Goal: Task Accomplishment & Management: Manage account settings

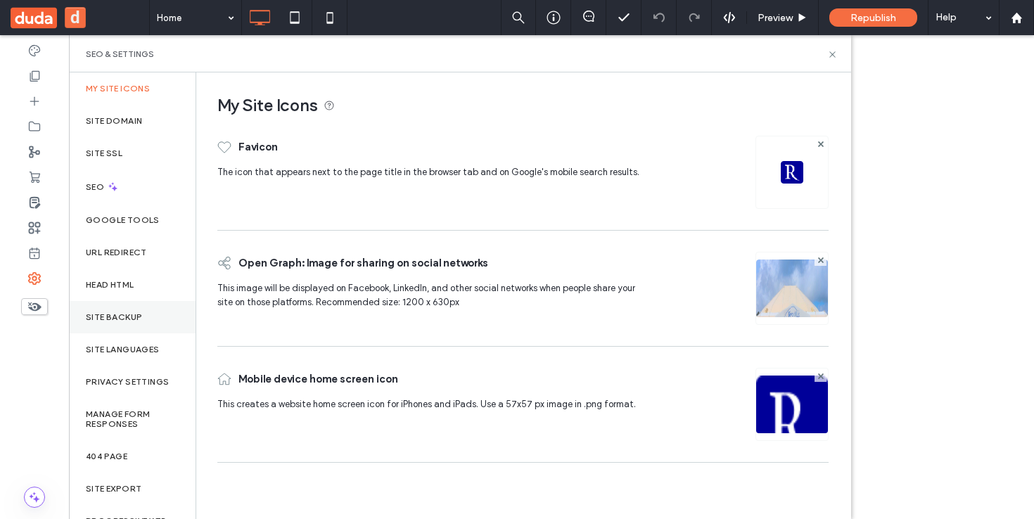
click at [148, 326] on div "Site Backup" at bounding box center [132, 317] width 127 height 32
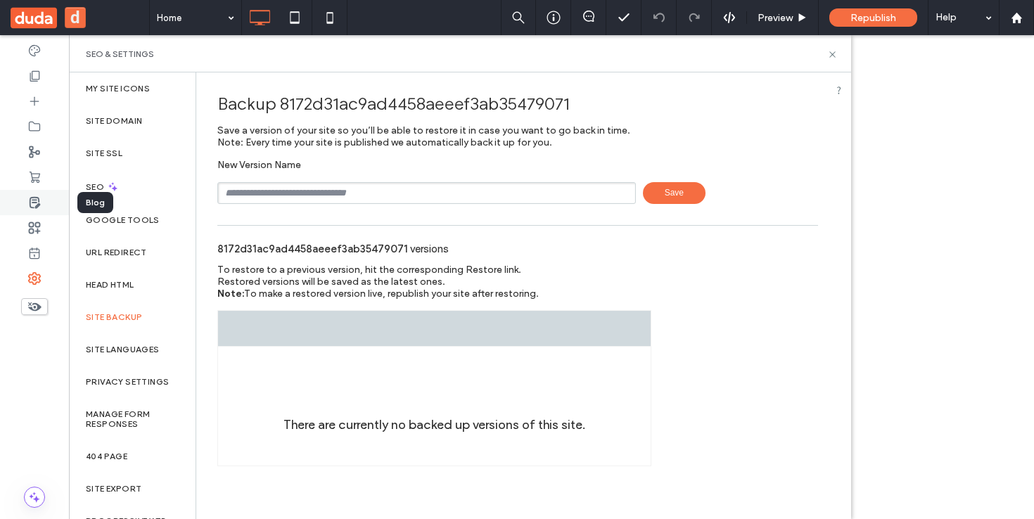
click at [28, 208] on icon at bounding box center [34, 203] width 14 height 14
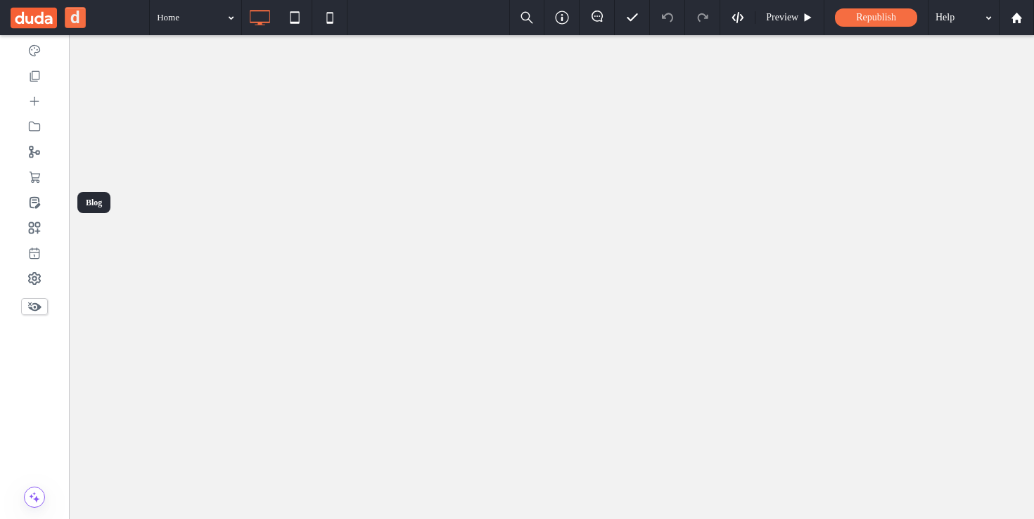
click at [42, 203] on div at bounding box center [34, 202] width 69 height 25
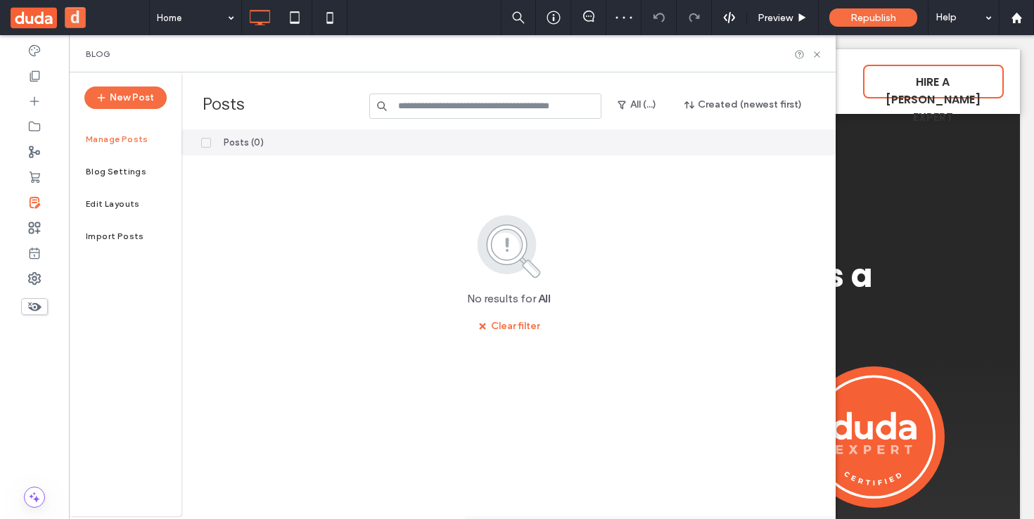
click at [439, 107] on input at bounding box center [485, 106] width 232 height 25
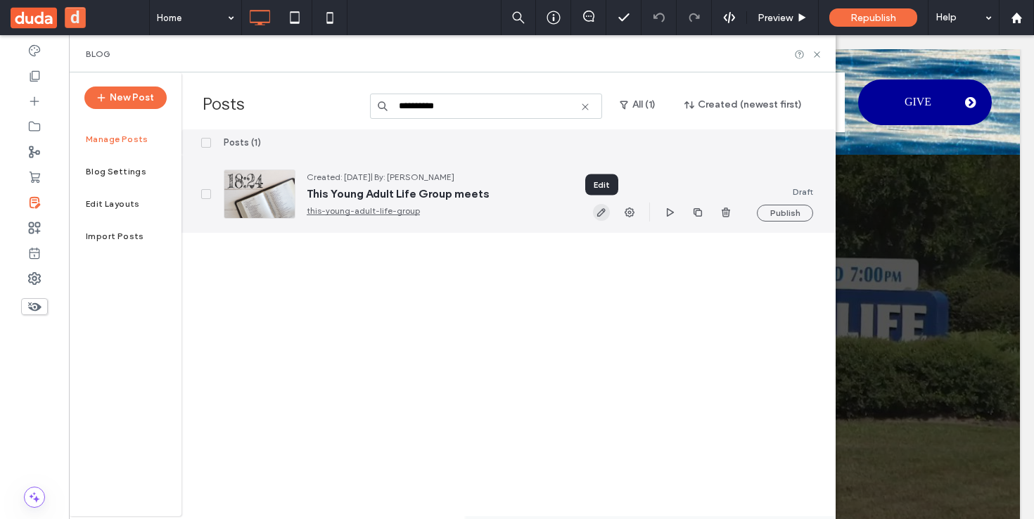
type input "**********"
click at [604, 215] on icon "button" at bounding box center [601, 212] width 11 height 11
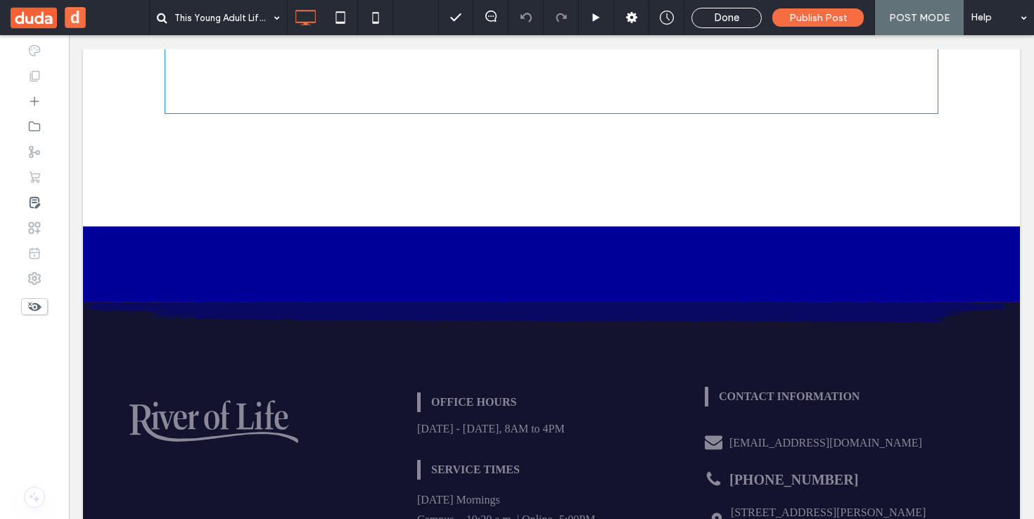
scroll to position [102, 0]
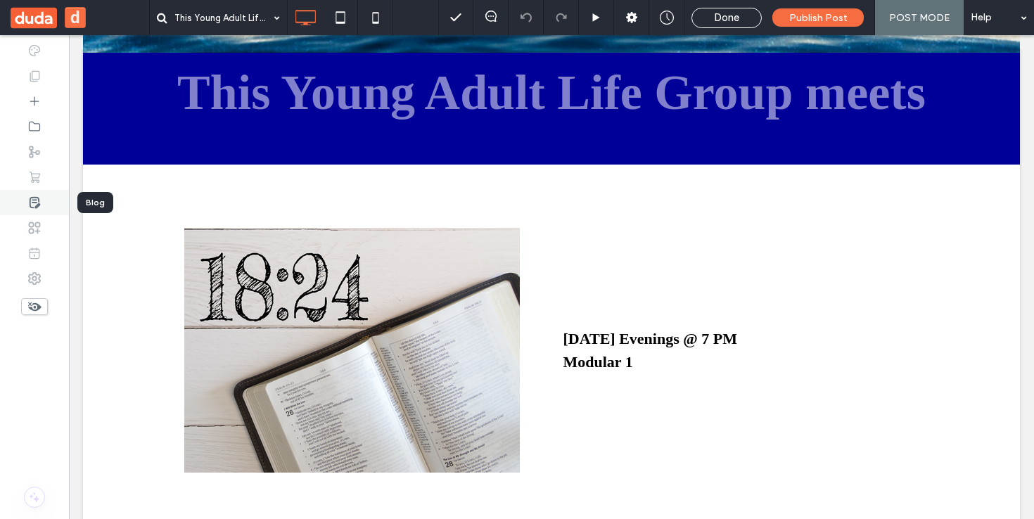
click at [45, 204] on div at bounding box center [34, 202] width 69 height 25
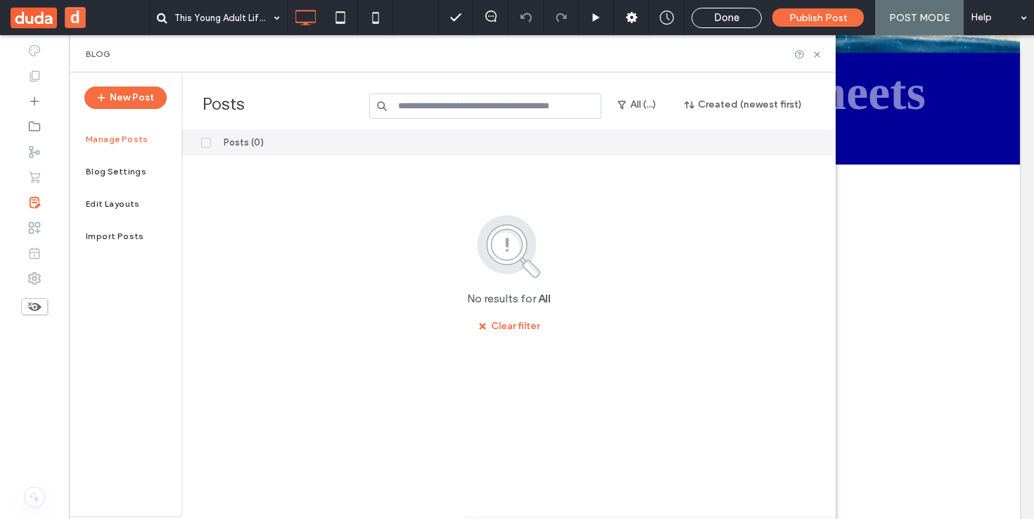
click at [462, 103] on input at bounding box center [485, 106] width 232 height 25
drag, startPoint x: 444, startPoint y: 107, endPoint x: 412, endPoint y: 106, distance: 32.4
click at [412, 106] on input "*******" at bounding box center [485, 106] width 232 height 25
type input "*"
